Goal: Transaction & Acquisition: Purchase product/service

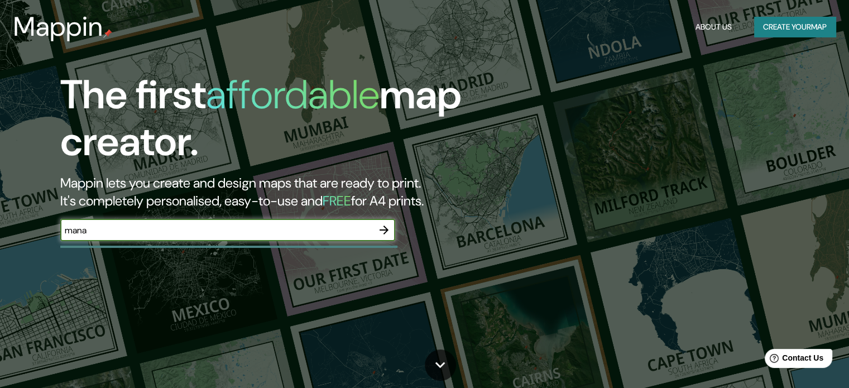
type input "managua"
click at [388, 233] on icon "button" at bounding box center [383, 229] width 13 height 13
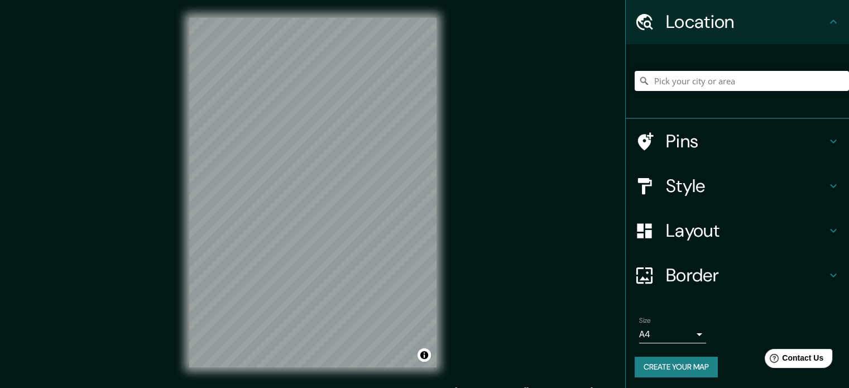
scroll to position [38, 0]
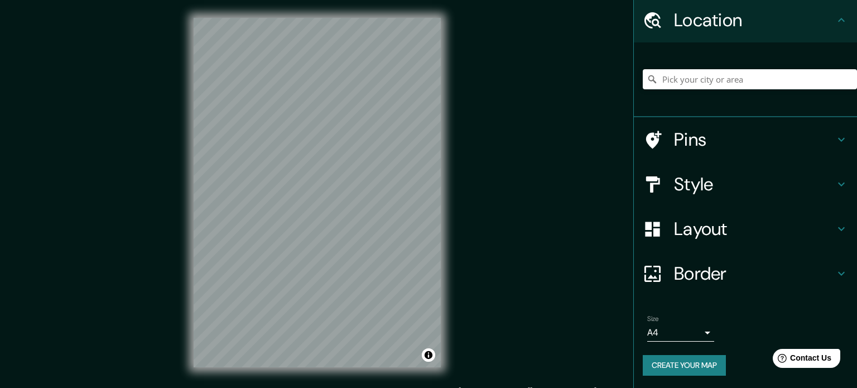
click at [678, 329] on body "Mappin Location Pins Style Layout Border Choose a border. Hint : you can make l…" at bounding box center [428, 194] width 857 height 388
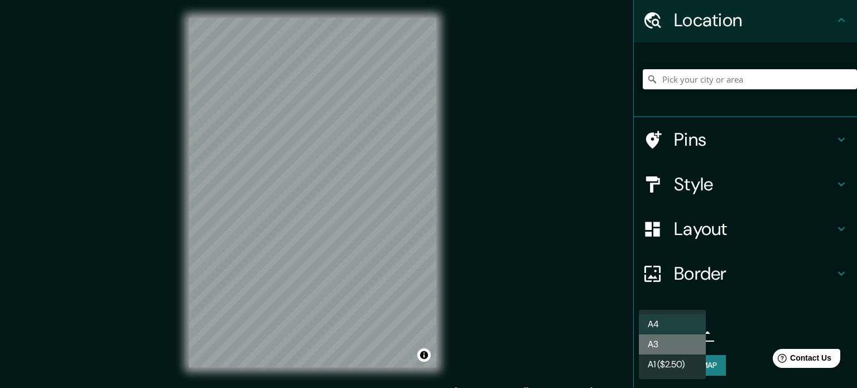
click at [691, 348] on li "A3" at bounding box center [672, 344] width 67 height 20
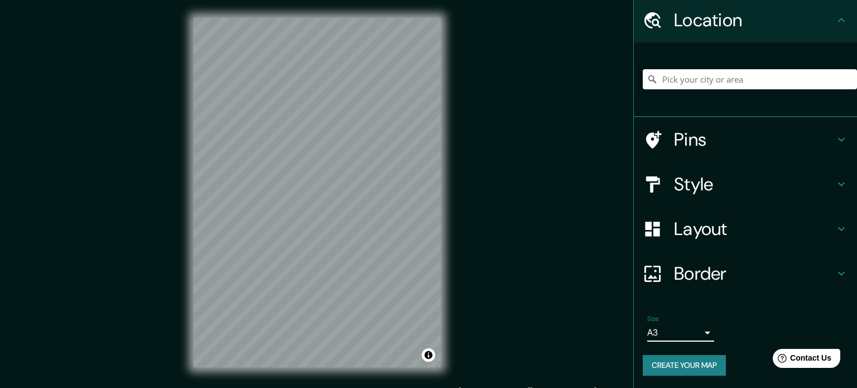
click at [688, 333] on body "Mappin Location Pins Style Layout Border Choose a border. Hint : you can make l…" at bounding box center [428, 194] width 857 height 388
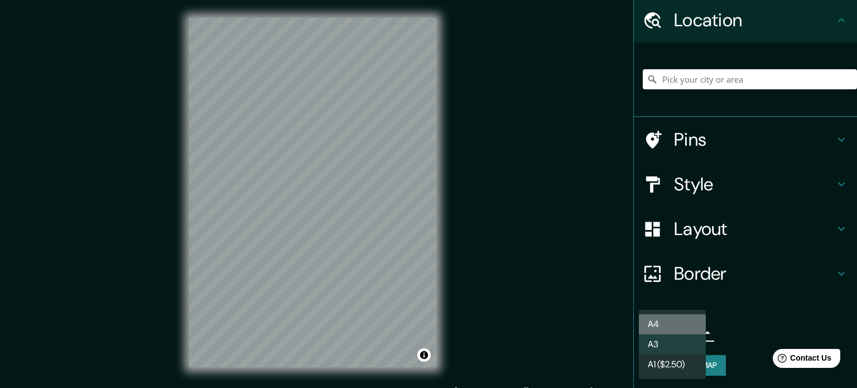
click at [686, 315] on li "A4" at bounding box center [672, 324] width 67 height 20
type input "single"
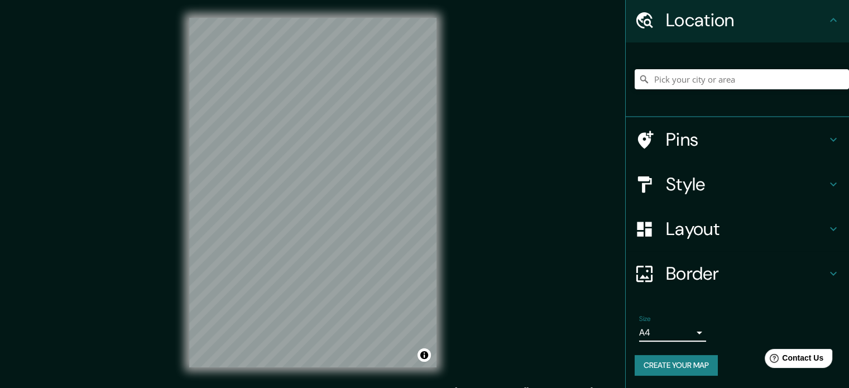
click at [734, 214] on div "Layout" at bounding box center [736, 228] width 223 height 45
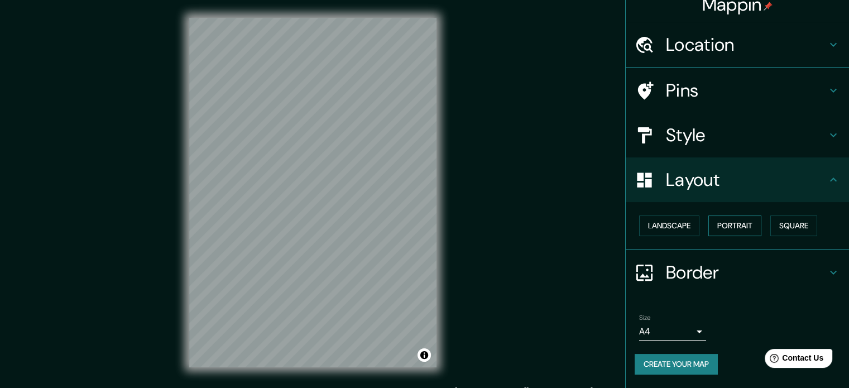
scroll to position [12, 0]
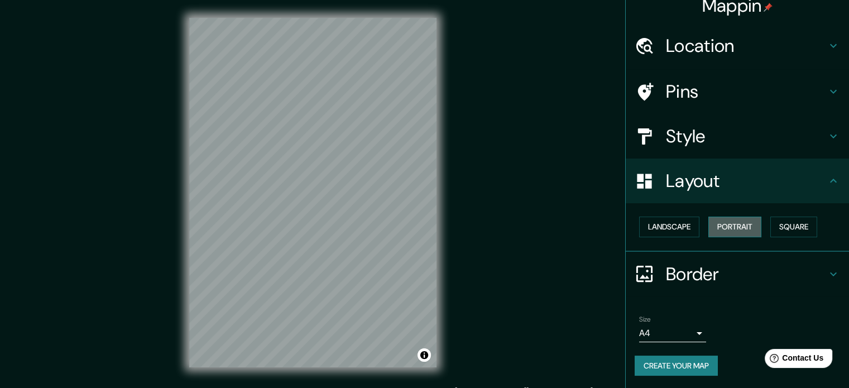
drag, startPoint x: 738, startPoint y: 230, endPoint x: 733, endPoint y: 236, distance: 7.9
click at [734, 234] on button "Portrait" at bounding box center [734, 226] width 53 height 21
click at [753, 232] on button "Portrait" at bounding box center [734, 226] width 53 height 21
click at [783, 223] on button "Square" at bounding box center [793, 226] width 47 height 21
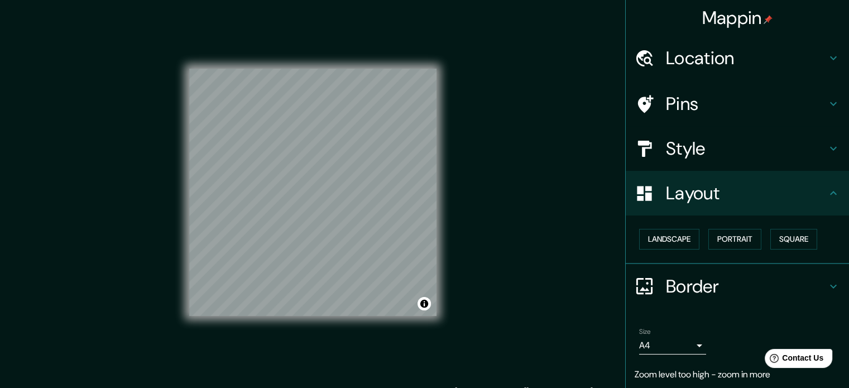
scroll to position [0, 0]
click at [703, 53] on h4 "Location" at bounding box center [746, 58] width 161 height 22
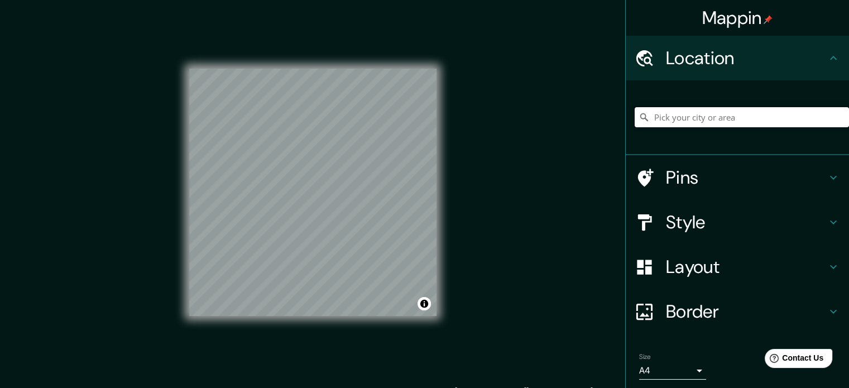
click at [734, 127] on input "Pick your city or area" at bounding box center [741, 117] width 214 height 20
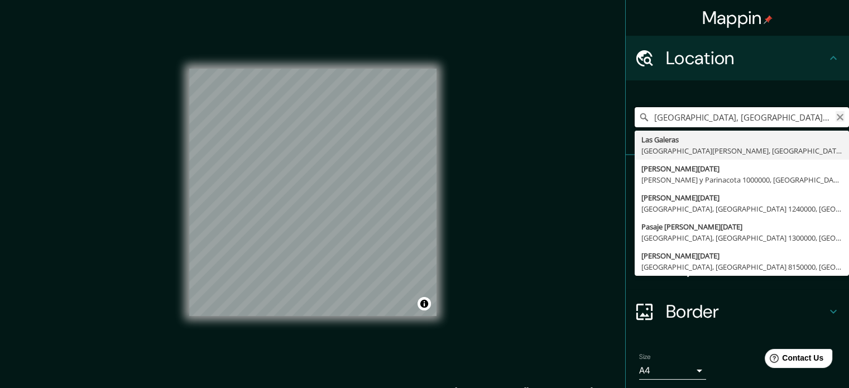
type input "[GEOGRAPHIC_DATA], [GEOGRAPHIC_DATA][PERSON_NAME], [GEOGRAPHIC_DATA] 2660000, […"
click at [836, 114] on icon "Clear" at bounding box center [839, 117] width 7 height 7
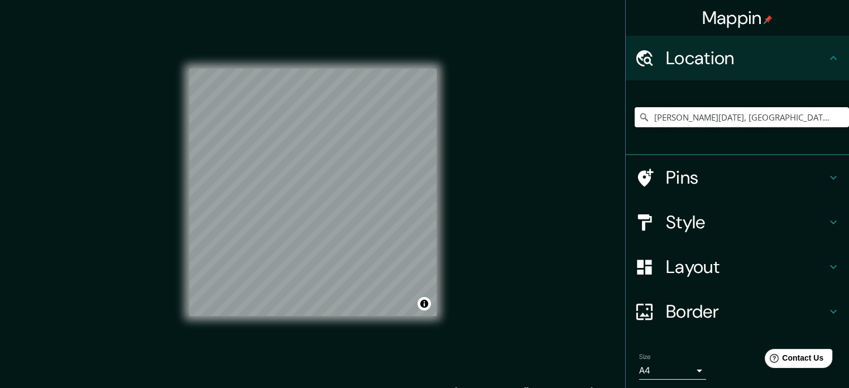
type input "[PERSON_NAME][DATE], [GEOGRAPHIC_DATA], [GEOGRAPHIC_DATA], [GEOGRAPHIC_DATA]"
click at [666, 226] on h4 "Style" at bounding box center [746, 222] width 161 height 22
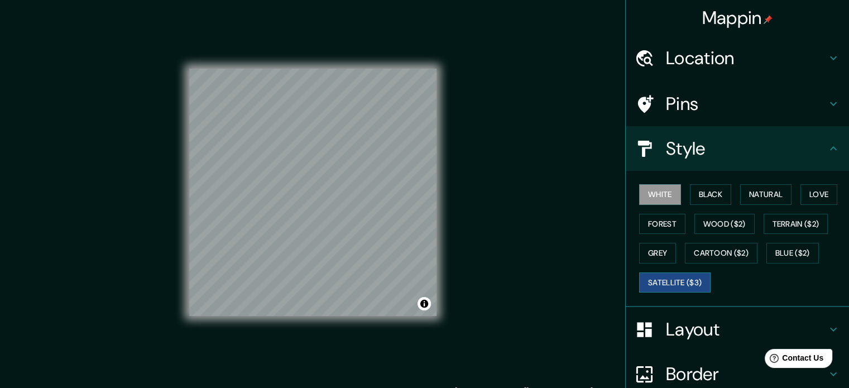
click at [684, 281] on button "Satellite ($3)" at bounding box center [674, 282] width 71 height 21
click at [702, 89] on div "Pins" at bounding box center [736, 103] width 223 height 45
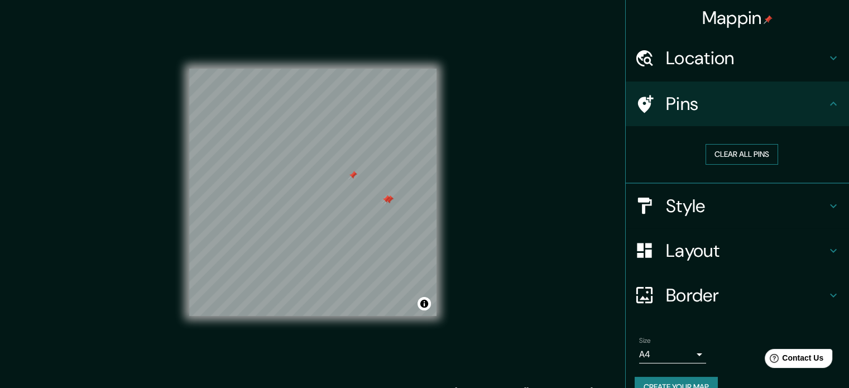
click at [738, 162] on button "Clear all pins" at bounding box center [741, 154] width 73 height 21
click at [749, 159] on button "Clear all pins" at bounding box center [741, 154] width 73 height 21
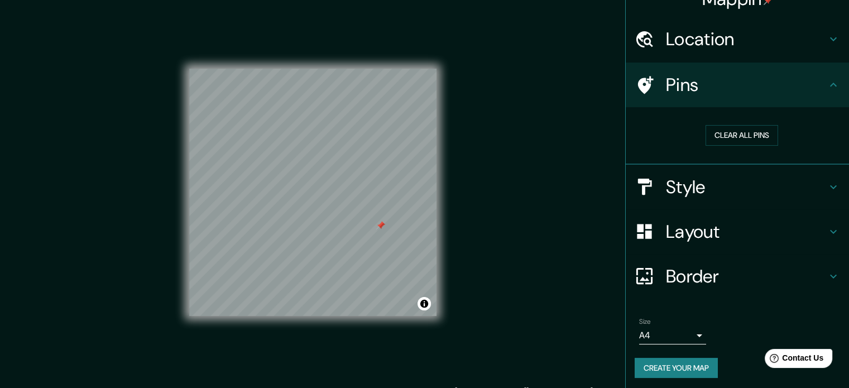
scroll to position [21, 0]
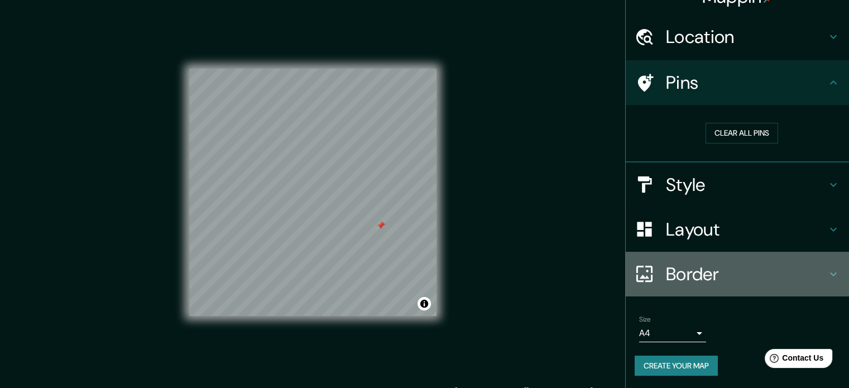
click at [717, 269] on h4 "Border" at bounding box center [746, 274] width 161 height 22
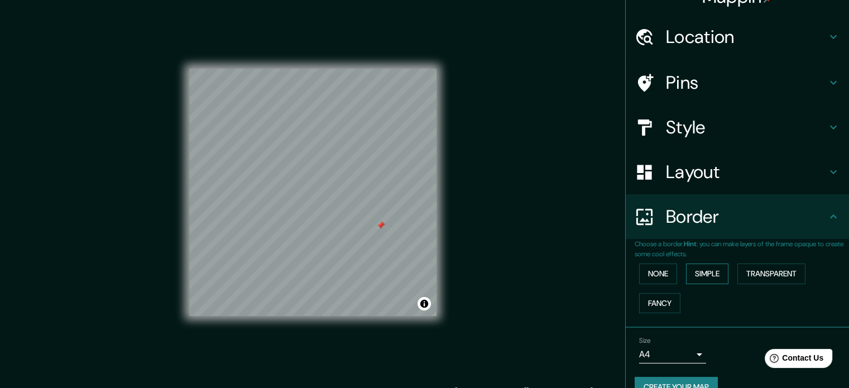
click at [703, 273] on button "Simple" at bounding box center [707, 273] width 42 height 21
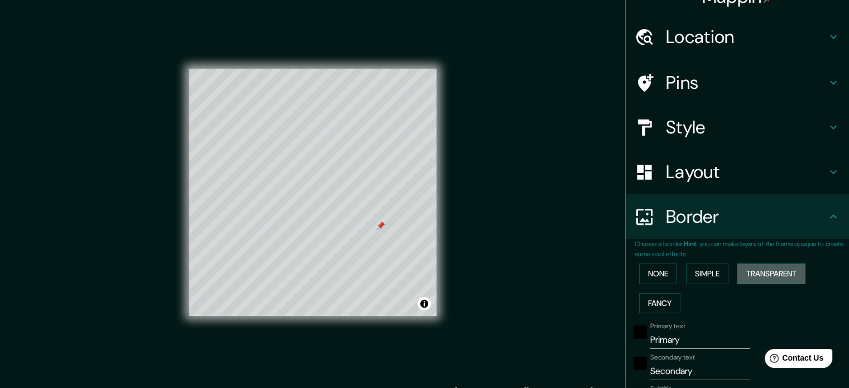
click at [784, 274] on button "Transparent" at bounding box center [771, 273] width 68 height 21
click at [661, 306] on button "Fancy" at bounding box center [659, 303] width 41 height 21
click at [661, 280] on button "None" at bounding box center [658, 273] width 38 height 21
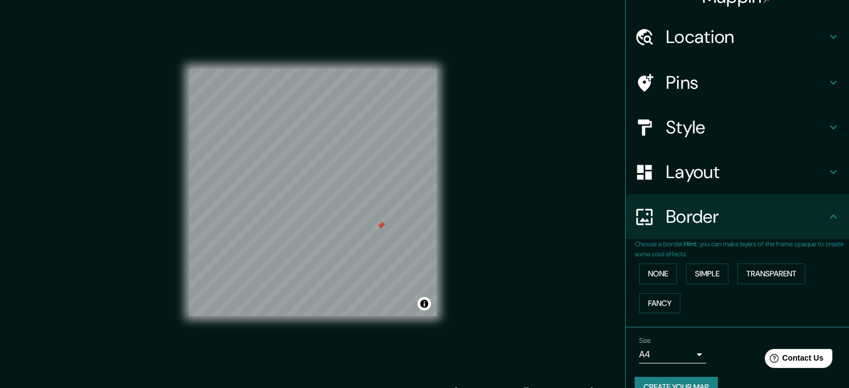
click at [678, 181] on h4 "Layout" at bounding box center [746, 172] width 161 height 22
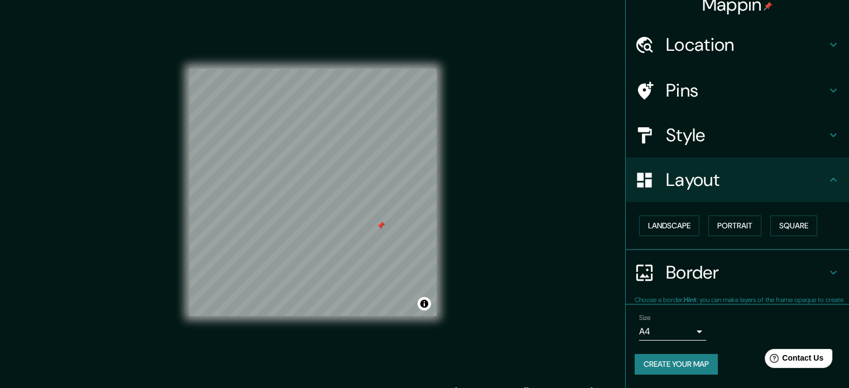
scroll to position [12, 0]
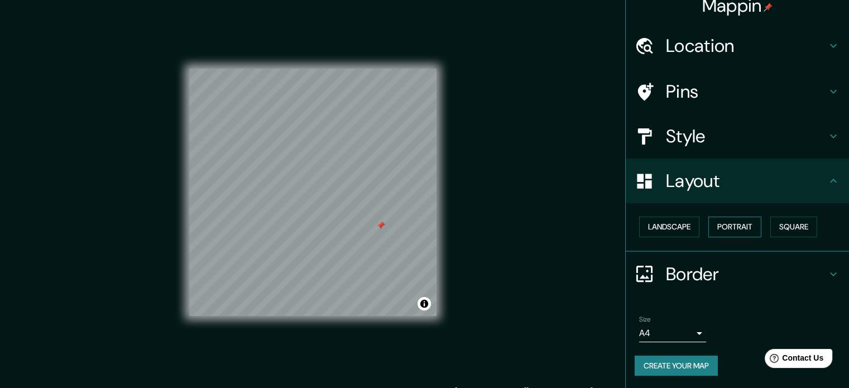
click at [743, 225] on button "Portrait" at bounding box center [734, 226] width 53 height 21
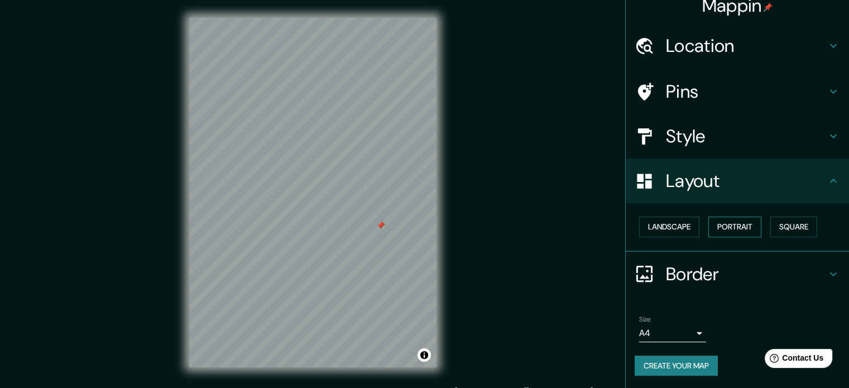
click at [715, 227] on button "Portrait" at bounding box center [734, 226] width 53 height 21
click at [669, 227] on button "Landscape" at bounding box center [669, 226] width 60 height 21
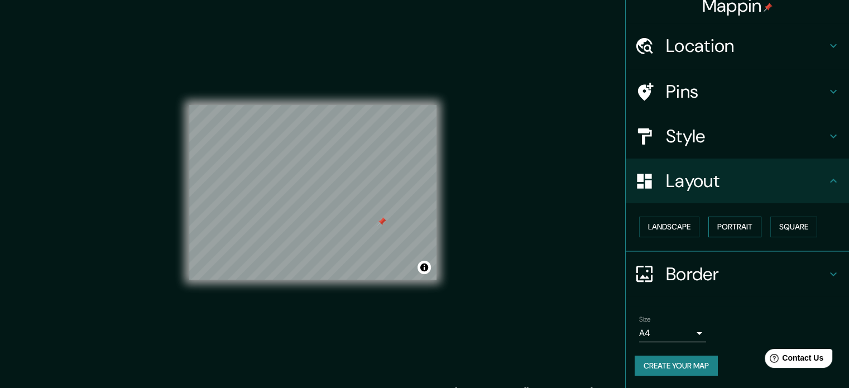
click at [708, 229] on button "Portrait" at bounding box center [734, 226] width 53 height 21
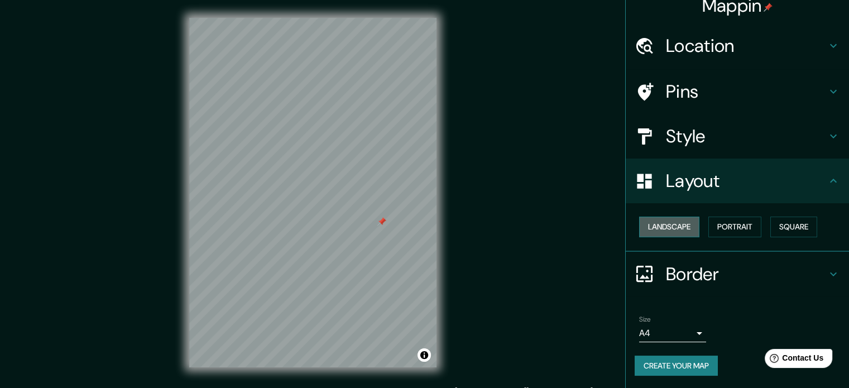
click at [653, 223] on button "Landscape" at bounding box center [669, 226] width 60 height 21
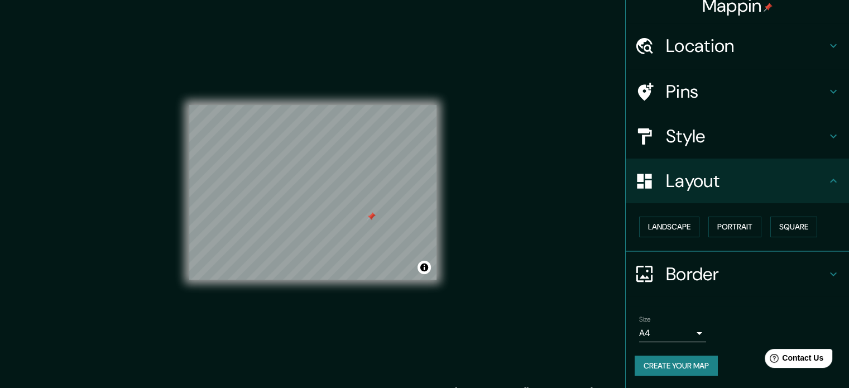
click at [681, 49] on h4 "Location" at bounding box center [746, 46] width 161 height 22
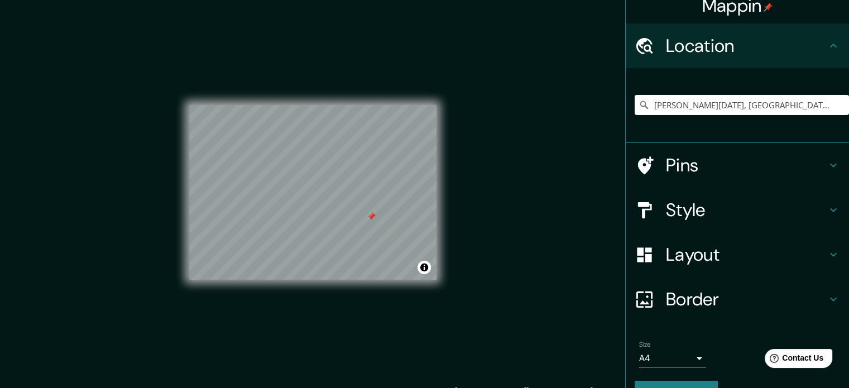
click at [748, 172] on h4 "Pins" at bounding box center [746, 165] width 161 height 22
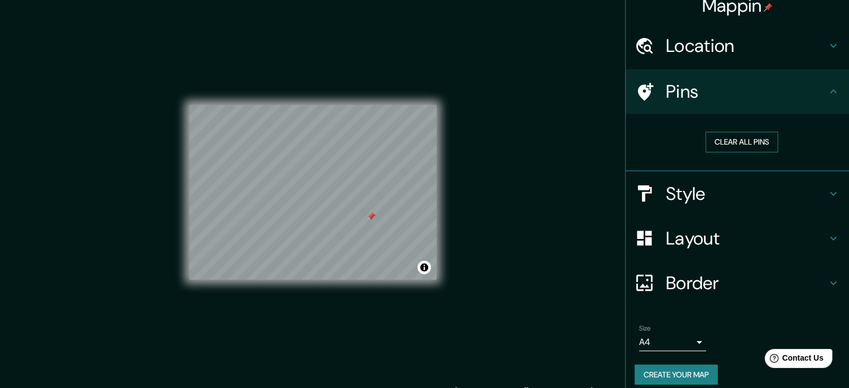
click at [726, 148] on button "Clear all pins" at bounding box center [741, 142] width 73 height 21
click at [491, 192] on div "Mappin Location [PERSON_NAME][DATE], [GEOGRAPHIC_DATA], [GEOGRAPHIC_DATA], [GEO…" at bounding box center [424, 201] width 849 height 403
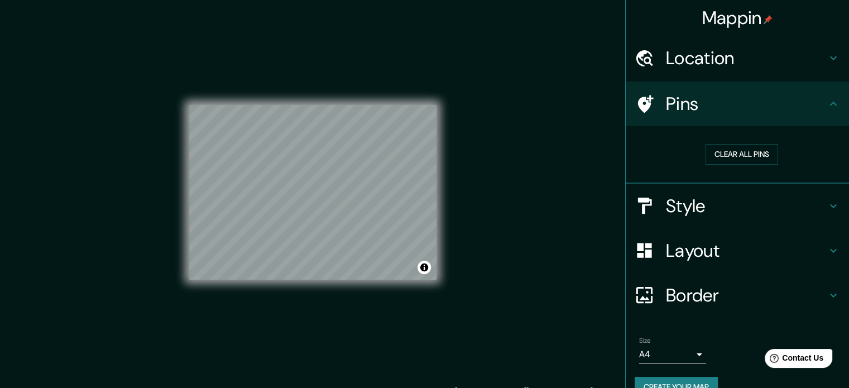
scroll to position [0, 0]
